Goal: Transaction & Acquisition: Purchase product/service

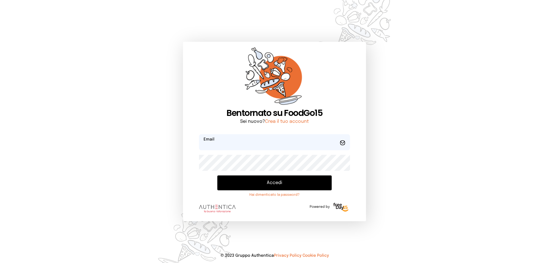
type input "**********"
click at [267, 186] on button "Accedi" at bounding box center [274, 182] width 114 height 15
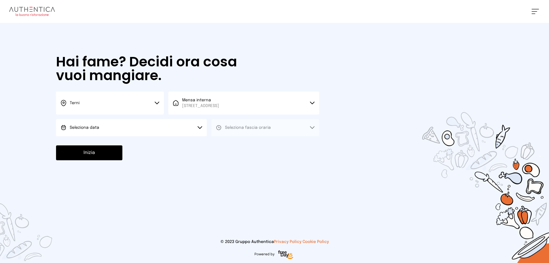
click at [156, 103] on icon at bounding box center [157, 103] width 5 height 3
click at [89, 122] on li "Terni" at bounding box center [110, 121] width 108 height 15
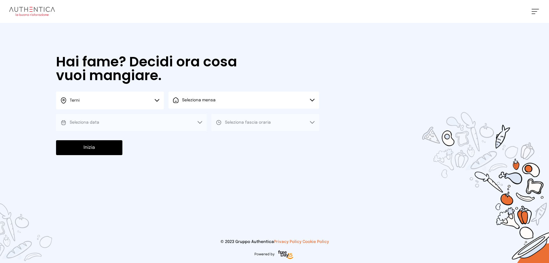
click at [313, 100] on icon at bounding box center [312, 100] width 5 height 3
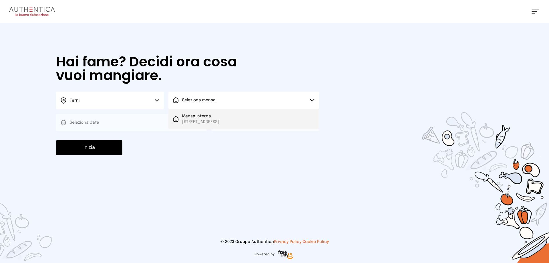
click at [218, 120] on span "[STREET_ADDRESS]" at bounding box center [200, 122] width 37 height 6
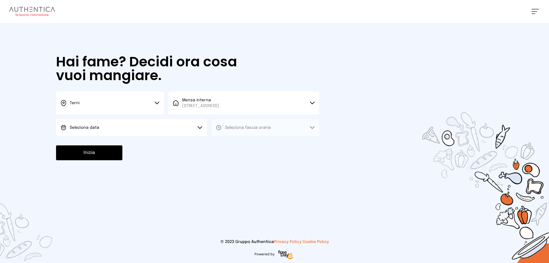
click at [199, 128] on icon at bounding box center [200, 127] width 4 height 2
click at [79, 142] on span "[DATE], [DATE]" at bounding box center [84, 144] width 28 height 6
click at [311, 128] on icon at bounding box center [312, 127] width 5 height 3
click at [229, 144] on span "Pranzo" at bounding box center [232, 144] width 14 height 6
click at [105, 159] on button "Inizia" at bounding box center [89, 152] width 66 height 15
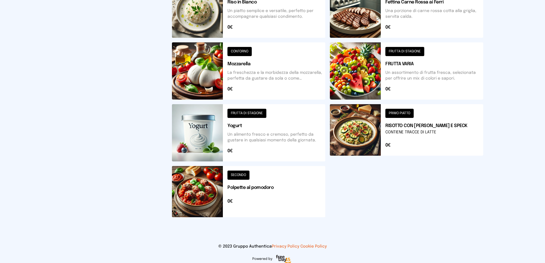
scroll to position [205, 0]
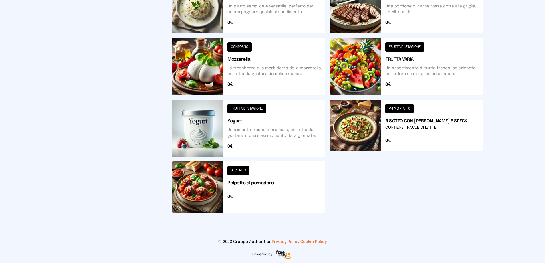
click at [403, 108] on button at bounding box center [406, 128] width 153 height 57
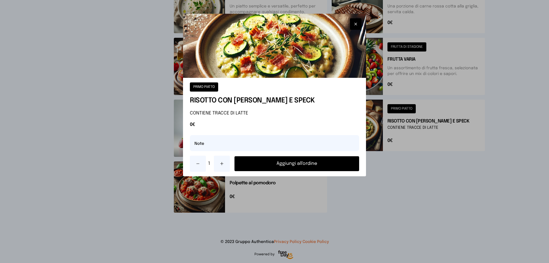
click at [296, 164] on button "Aggiungi all'ordine" at bounding box center [297, 163] width 125 height 15
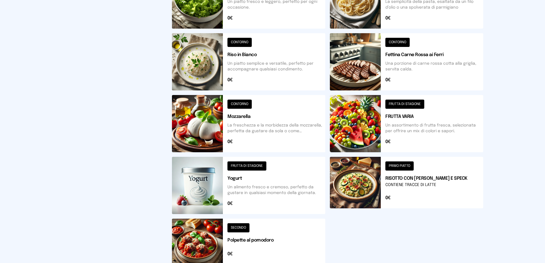
scroll to position [62, 0]
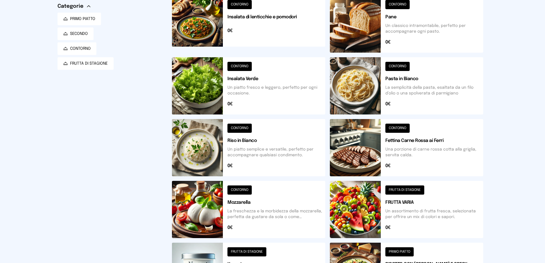
click at [406, 128] on button at bounding box center [406, 147] width 153 height 57
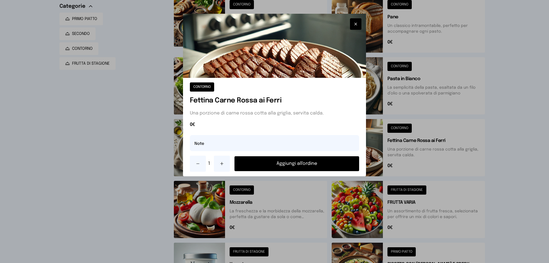
click at [324, 164] on button "Aggiungi all'ordine" at bounding box center [297, 163] width 125 height 15
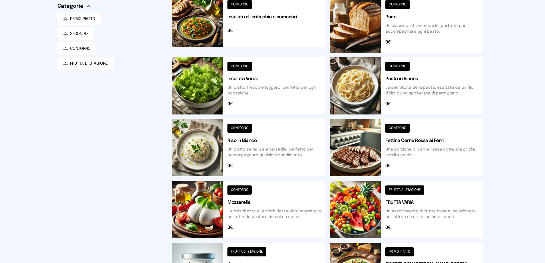
click at [397, 4] on button at bounding box center [406, 23] width 153 height 57
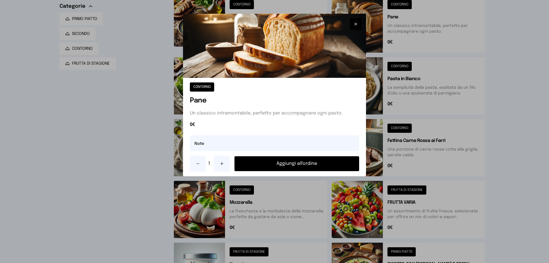
click at [296, 163] on button "Aggiungi all'ordine" at bounding box center [297, 163] width 125 height 15
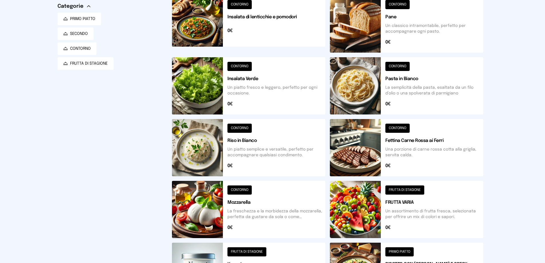
click at [398, 192] on button at bounding box center [406, 209] width 153 height 57
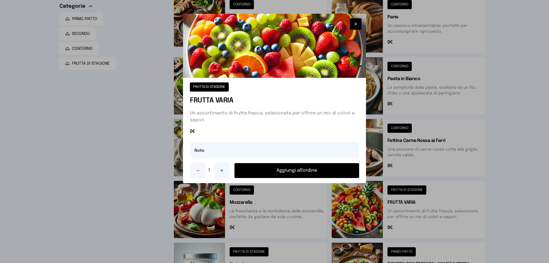
click at [289, 171] on button "Aggiungi all'ordine" at bounding box center [297, 170] width 125 height 15
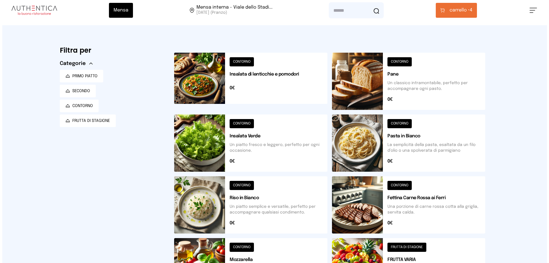
scroll to position [0, 0]
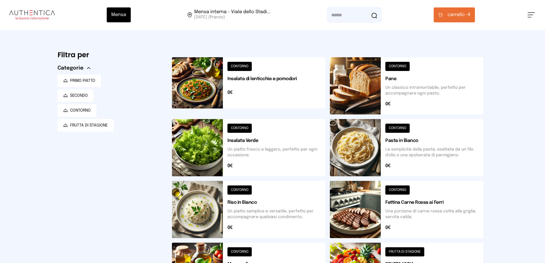
click at [474, 12] on button "carrello • 4" at bounding box center [454, 14] width 41 height 15
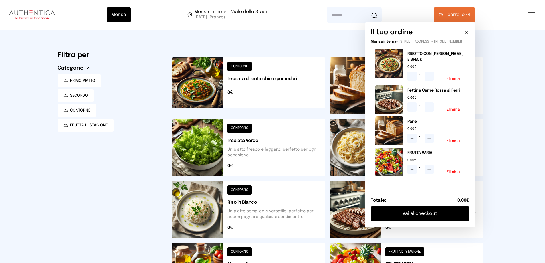
click at [450, 220] on button "Vai al checkout" at bounding box center [420, 213] width 98 height 15
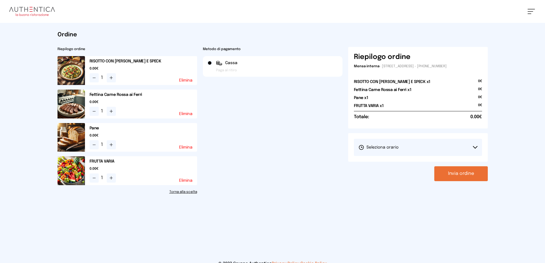
click at [478, 145] on button "Seleziona orario" at bounding box center [418, 147] width 128 height 17
click at [388, 163] on span "1° Turno (13:00 - 15:00)" at bounding box center [380, 164] width 43 height 6
click at [452, 175] on button "Invia ordine" at bounding box center [461, 173] width 54 height 15
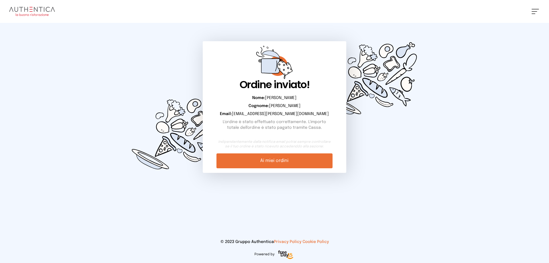
click at [289, 163] on link "Ai miei ordini" at bounding box center [275, 160] width 116 height 15
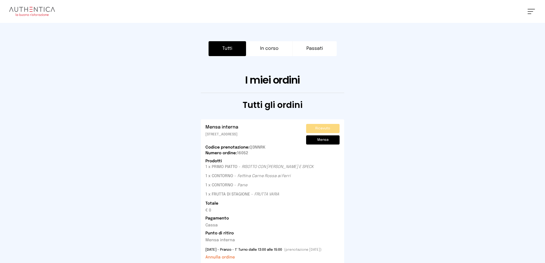
click at [531, 10] on button at bounding box center [531, 11] width 7 height 5
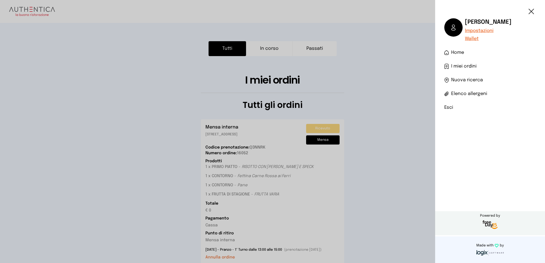
click at [447, 108] on li "Esci" at bounding box center [490, 107] width 92 height 7
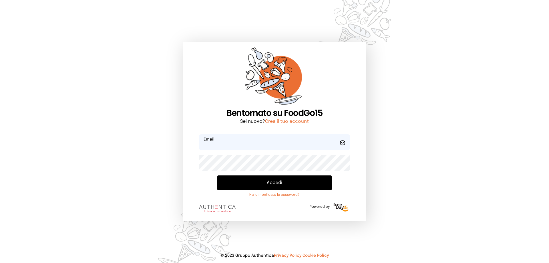
type input "**********"
